Goal: Task Accomplishment & Management: Use online tool/utility

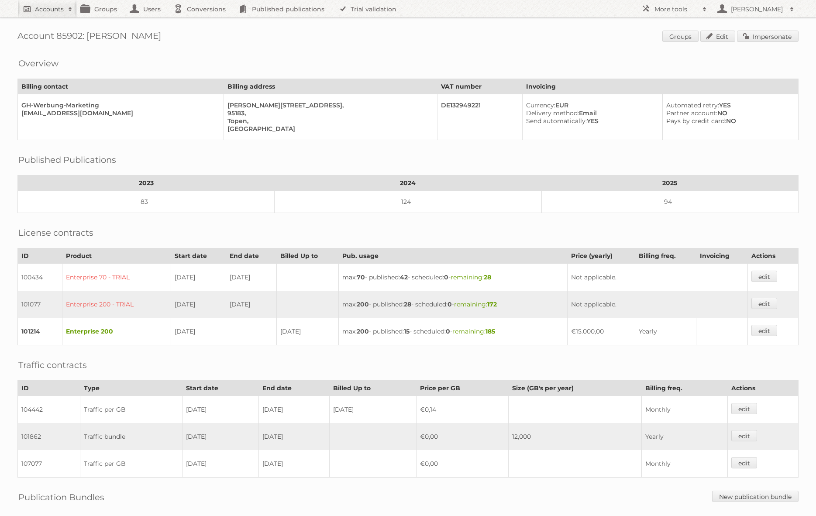
click at [60, 10] on h2 "Accounts" at bounding box center [49, 9] width 29 height 9
type input"] "delhaize"
click at [201, 22] on input "Search" at bounding box center [207, 28] width 13 height 13
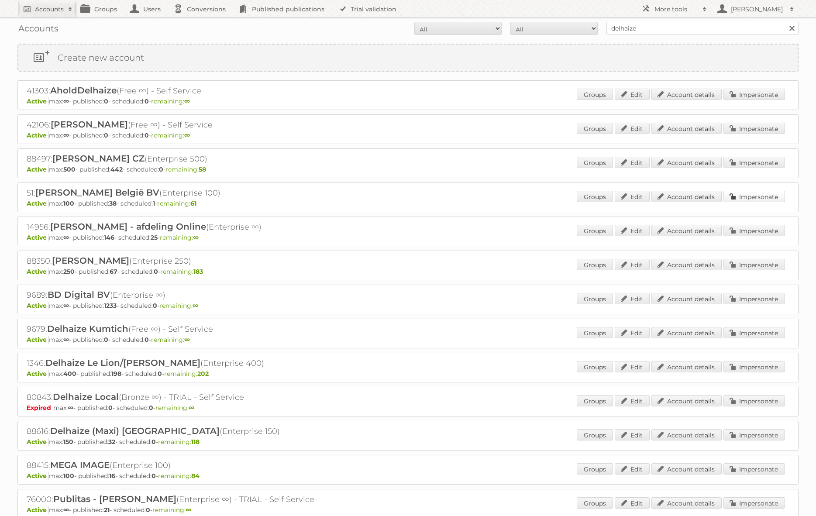
drag, startPoint x: 758, startPoint y: 199, endPoint x: 681, endPoint y: 201, distance: 76.8
click at [758, 199] on link "Impersonate" at bounding box center [754, 196] width 62 height 11
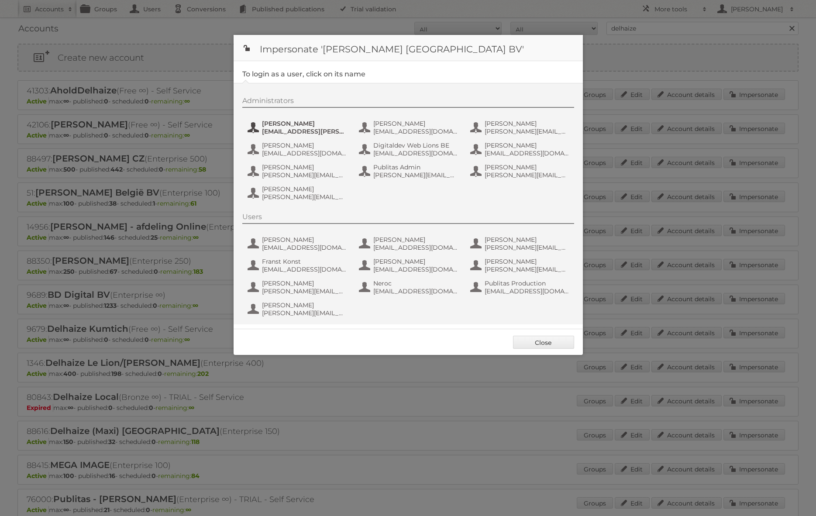
click at [295, 130] on span "anais.wille@ah.nl" at bounding box center [304, 131] width 85 height 8
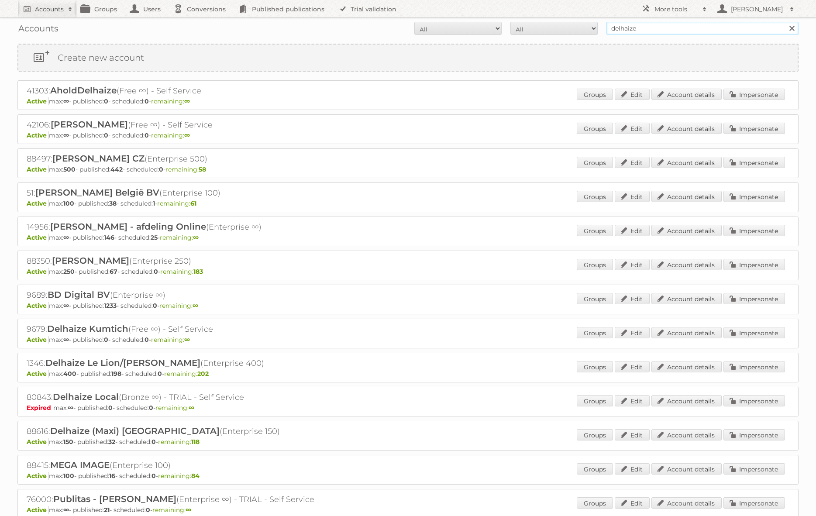
click at [632, 29] on input "delhaize" at bounding box center [702, 28] width 192 height 13
type input "delhaize.be"
click at [785, 22] on input "Search" at bounding box center [791, 28] width 13 height 13
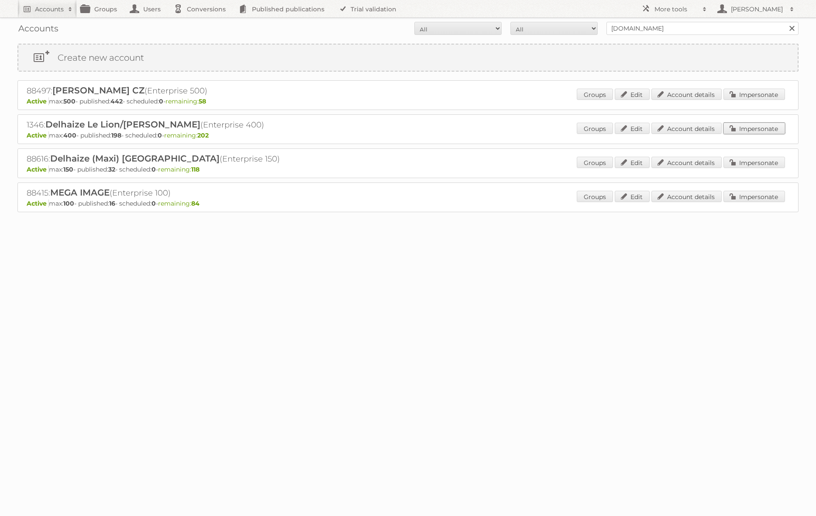
click at [758, 127] on link "Impersonate" at bounding box center [754, 128] width 62 height 11
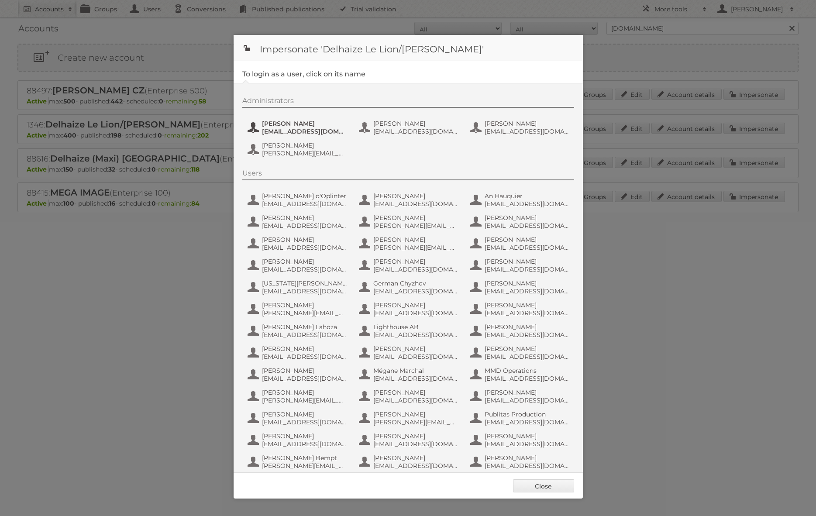
click at [333, 127] on span "Carlos Vicente Ruiz" at bounding box center [304, 124] width 85 height 8
